Goal: Find specific page/section

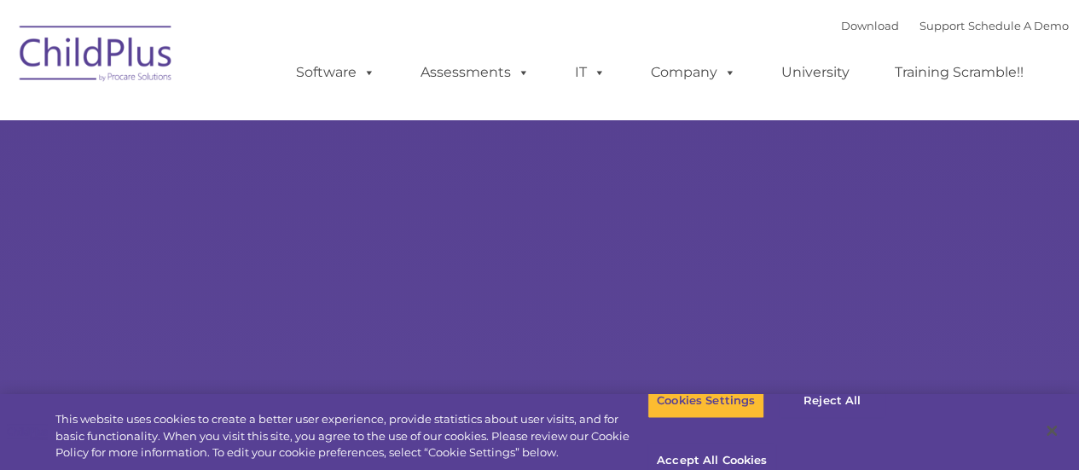
select select "MEDIUM"
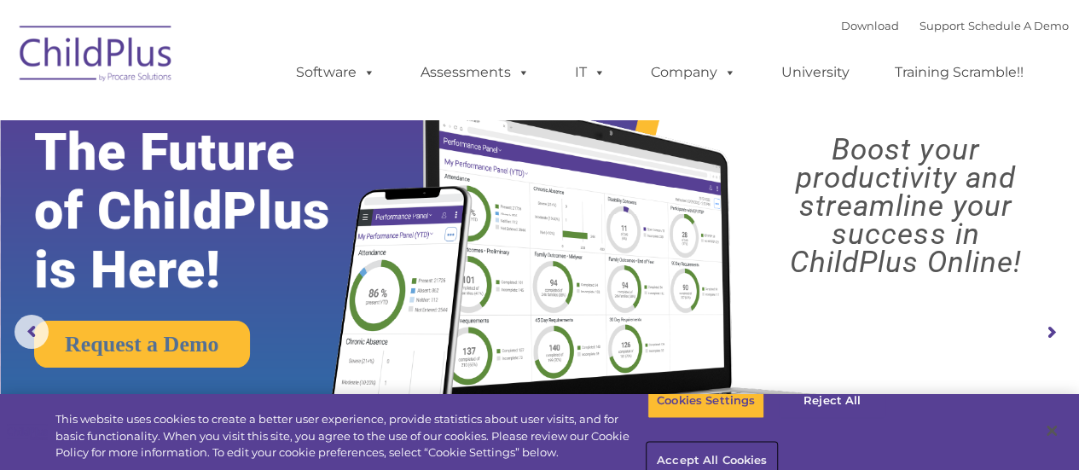
click at [776, 444] on button "Accept All Cookies" at bounding box center [712, 462] width 129 height 36
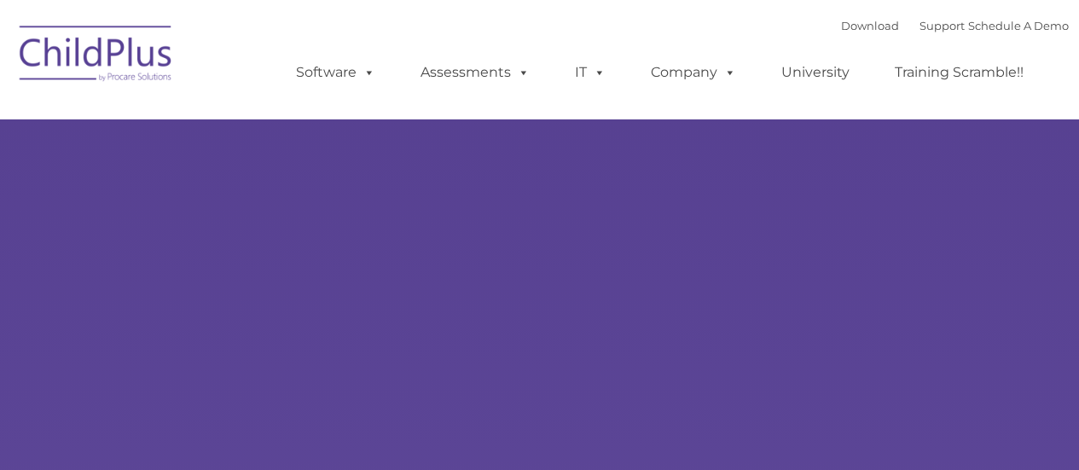
type input ""
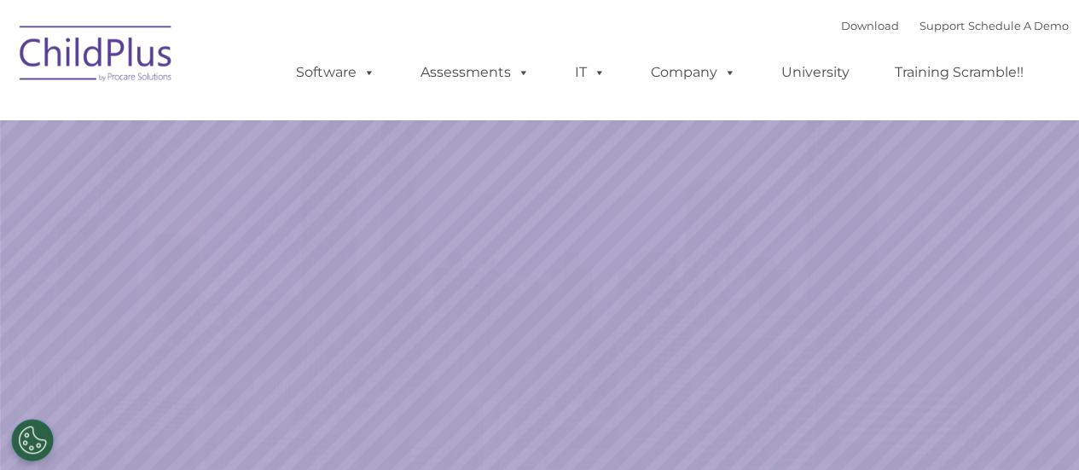
select select "MEDIUM"
